Goal: Task Accomplishment & Management: Manage account settings

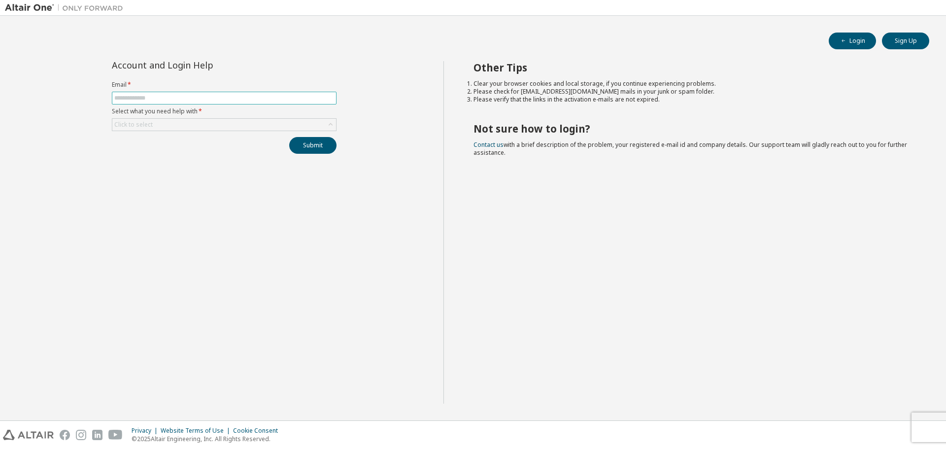
click at [174, 95] on input "text" at bounding box center [224, 98] width 220 height 8
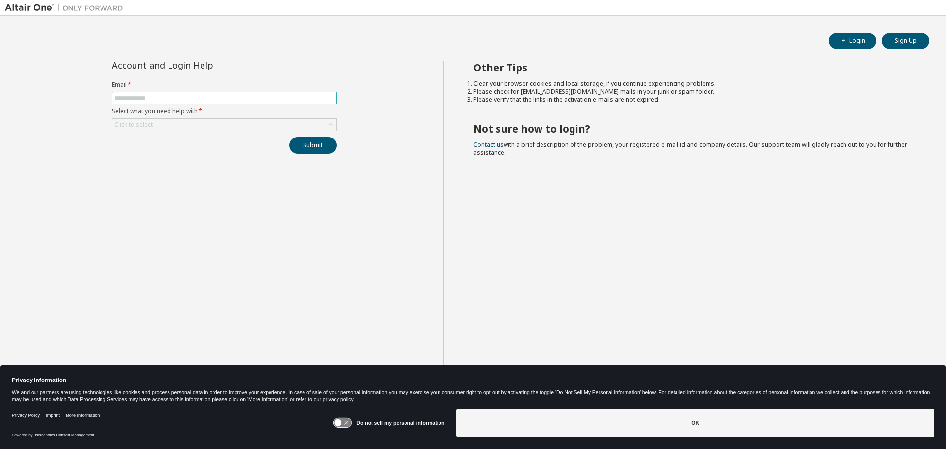
click at [174, 95] on input "text" at bounding box center [224, 98] width 220 height 8
type input "**********"
click at [177, 133] on div "**********" at bounding box center [224, 107] width 236 height 93
click at [188, 124] on div "Click to select" at bounding box center [224, 125] width 224 height 12
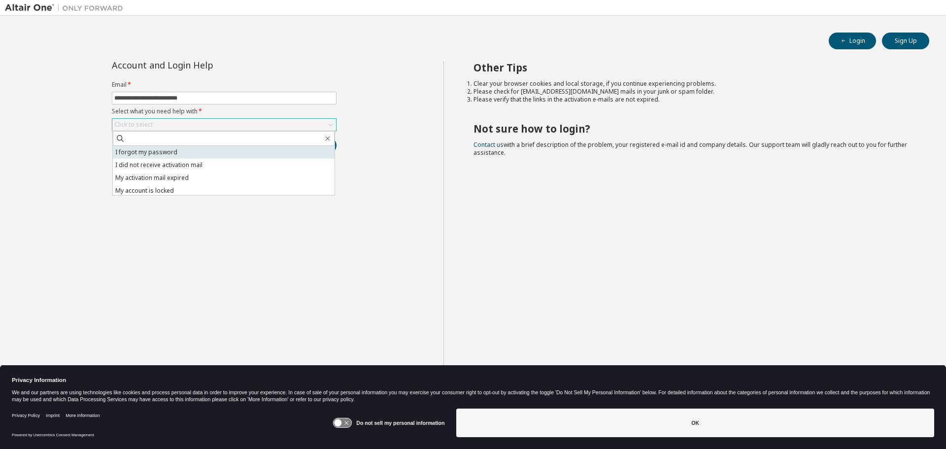
click at [152, 158] on li "I forgot my password" at bounding box center [224, 152] width 222 height 13
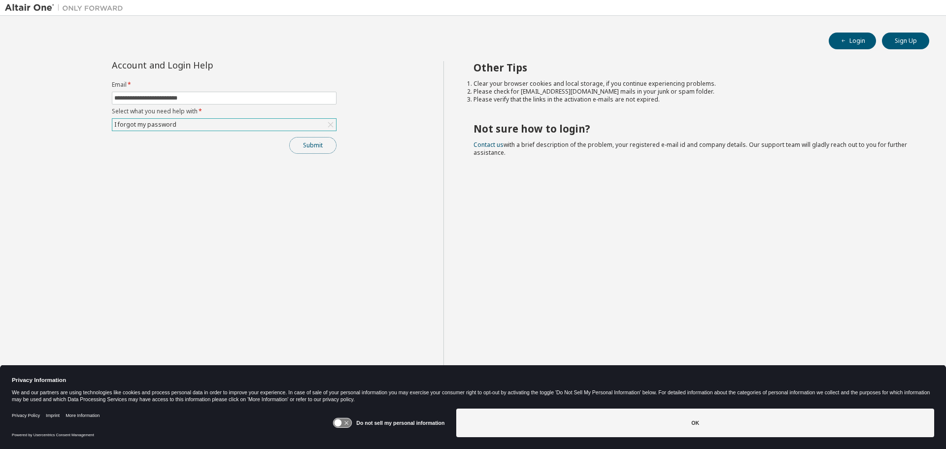
click at [308, 144] on button "Submit" at bounding box center [312, 145] width 47 height 17
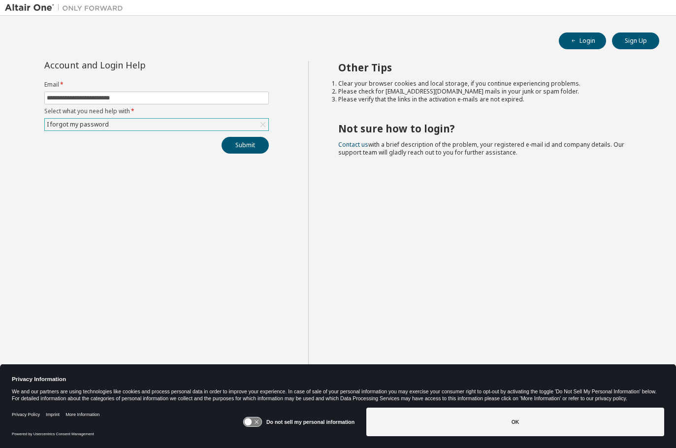
click at [301, 122] on div "**********" at bounding box center [156, 232] width 303 height 342
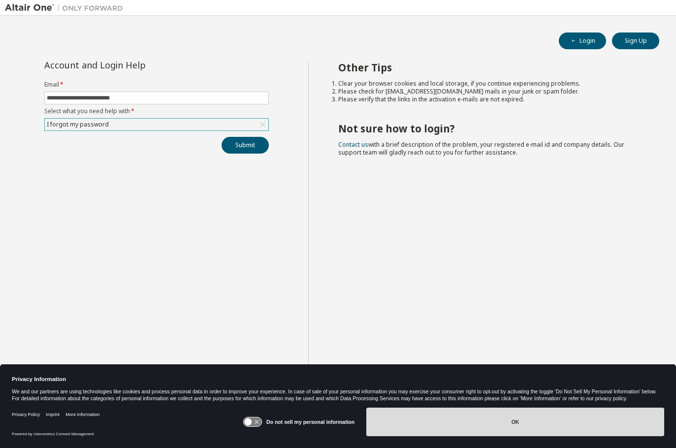
click at [511, 418] on button "OK" at bounding box center [515, 422] width 298 height 29
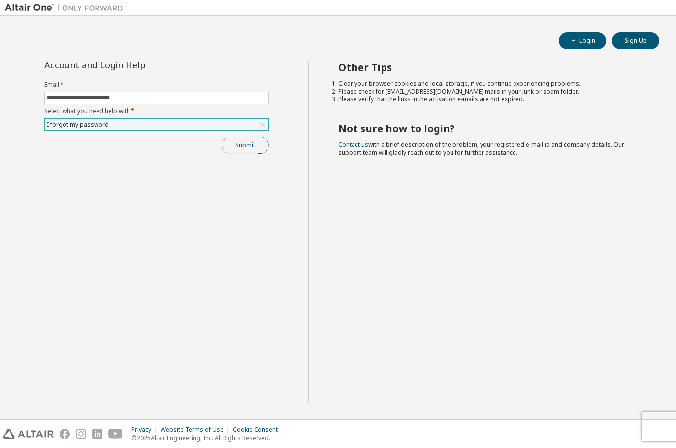
click at [257, 149] on button "Submit" at bounding box center [245, 145] width 47 height 17
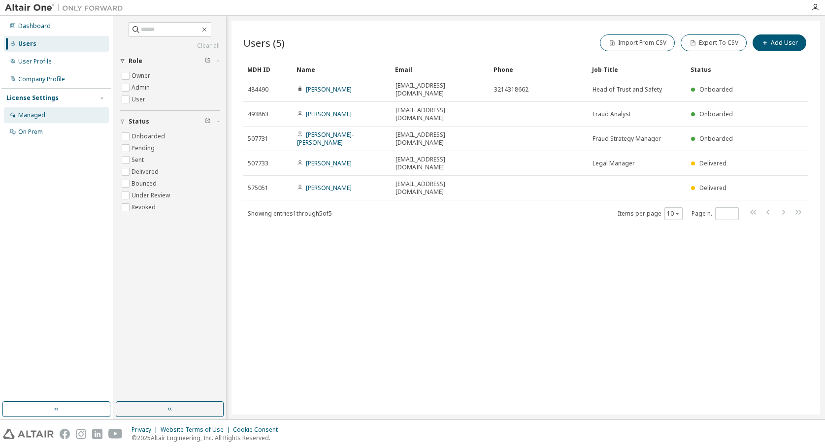
click at [37, 117] on div "Managed" at bounding box center [31, 115] width 27 height 8
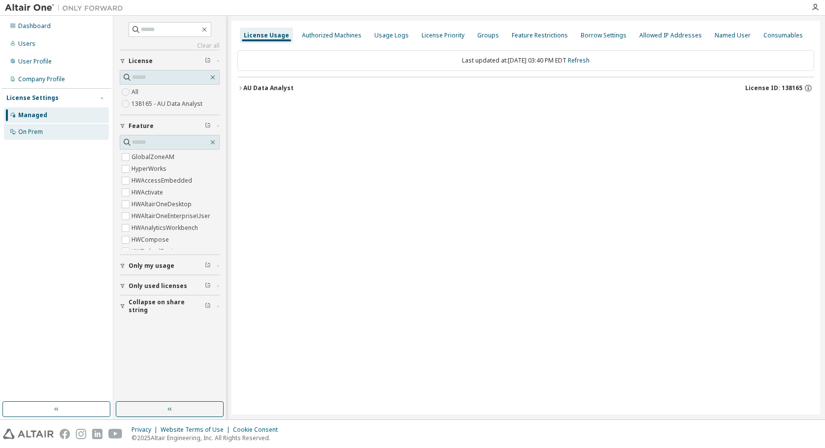
click at [38, 133] on div "On Prem" at bounding box center [30, 132] width 25 height 8
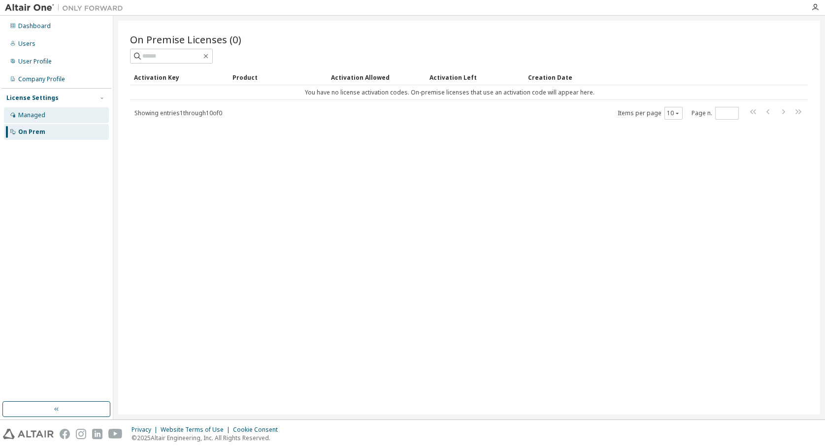
click at [41, 119] on div "Managed" at bounding box center [56, 115] width 105 height 16
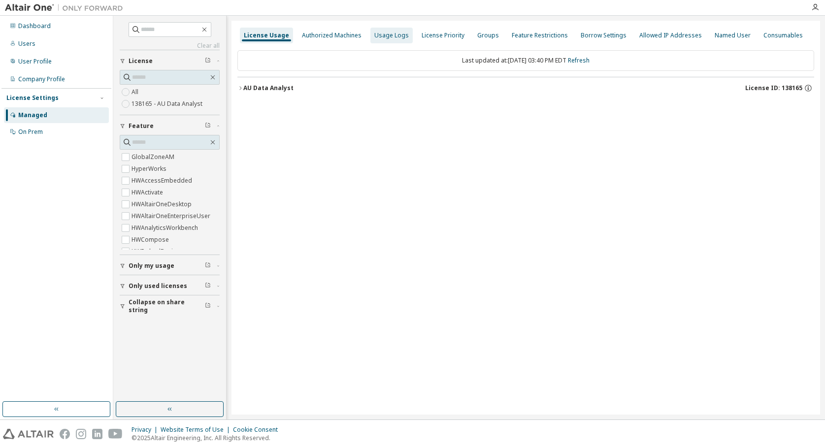
click at [399, 28] on div "Usage Logs" at bounding box center [391, 36] width 42 height 16
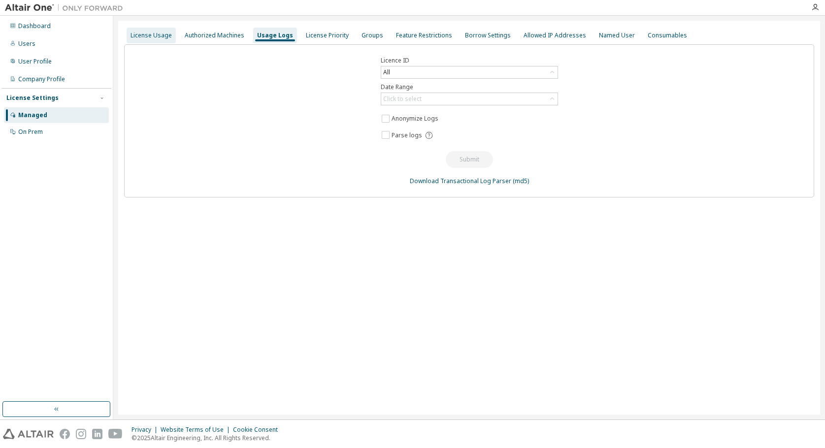
click at [147, 32] on div "License Usage" at bounding box center [151, 36] width 41 height 8
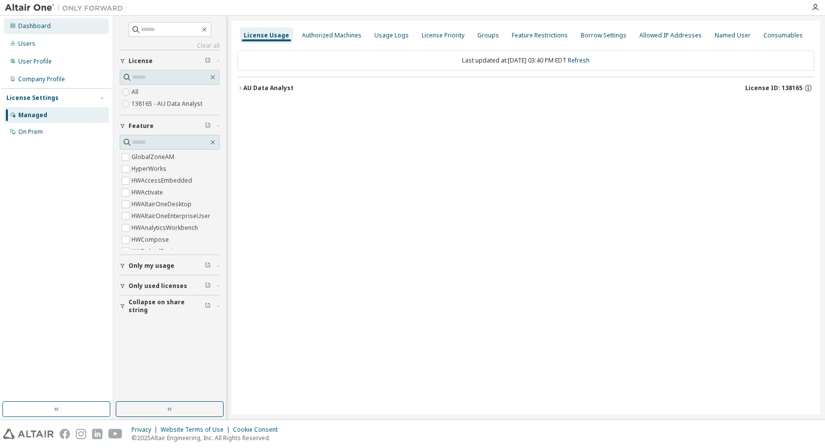
click at [33, 26] on div "Dashboard" at bounding box center [34, 26] width 33 height 8
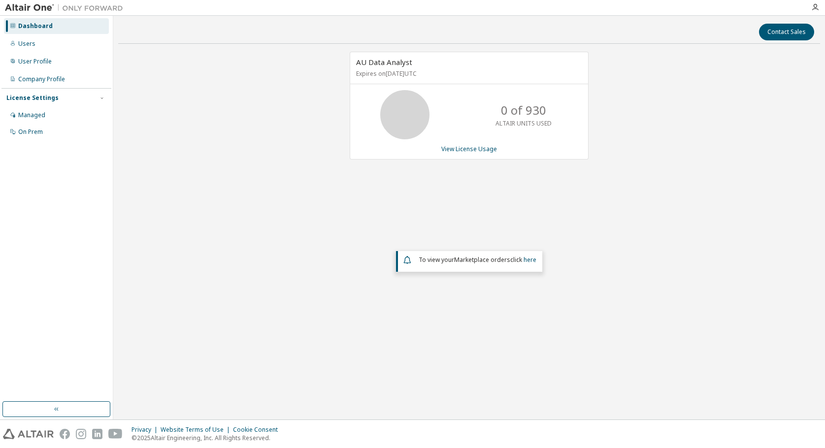
click at [46, 10] on img at bounding box center [66, 8] width 123 height 10
click at [52, 109] on div "Managed" at bounding box center [56, 115] width 105 height 16
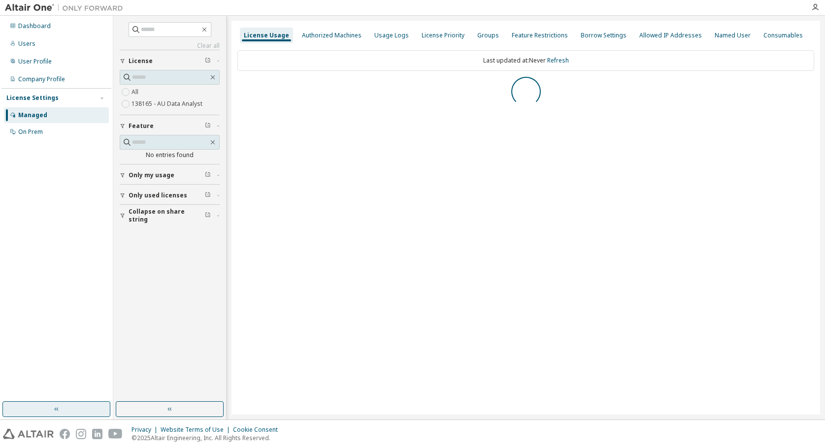
click at [85, 410] on button "button" at bounding box center [56, 409] width 108 height 16
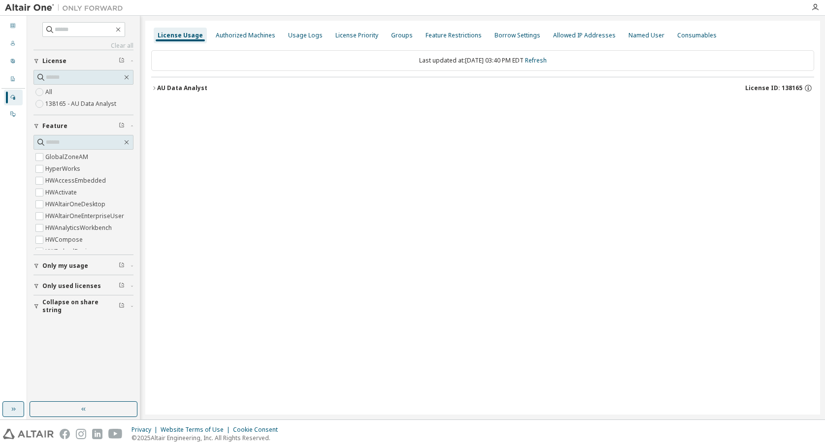
click at [19, 413] on button "button" at bounding box center [13, 409] width 22 height 16
